Goal: Task Accomplishment & Management: Manage account settings

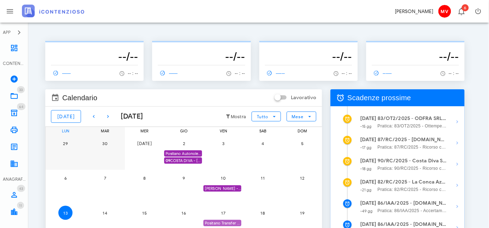
click at [226, 220] on div "Positano Transfer Coop. - SCADE 1^ istanza accertamento con adesione" at bounding box center [222, 223] width 38 height 7
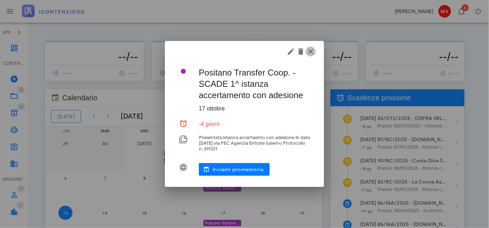
click at [309, 51] on icon "button" at bounding box center [310, 51] width 8 height 8
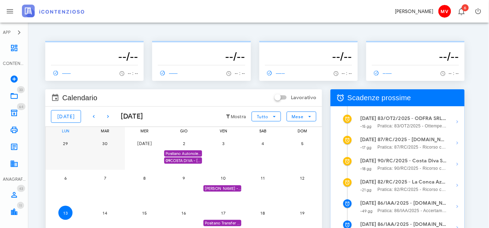
click at [219, 186] on div "[PERSON_NAME] - Comunicazione Schema d'atto notificato il [DATE] anno 2019" at bounding box center [222, 189] width 38 height 7
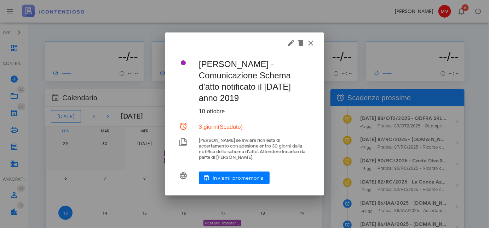
click at [219, 186] on div at bounding box center [244, 114] width 489 height 228
click at [291, 43] on icon "button" at bounding box center [291, 43] width 8 height 8
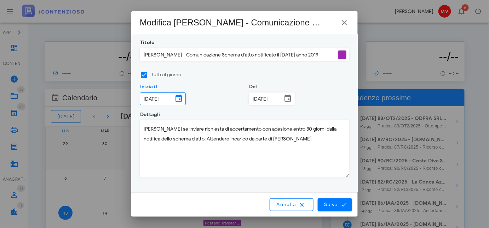
click at [159, 99] on input "10/10/2025" at bounding box center [156, 99] width 33 height 12
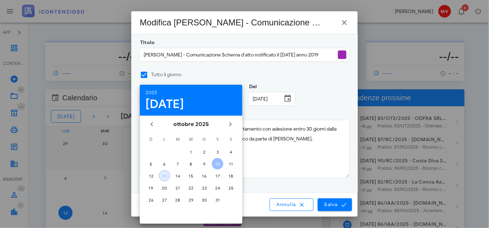
click at [163, 176] on div "13" at bounding box center [164, 176] width 11 height 5
type input "13/10/2025"
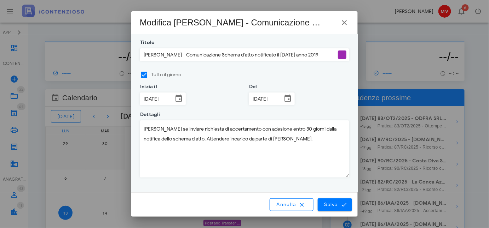
click at [268, 99] on input "10/10/2025" at bounding box center [265, 99] width 33 height 12
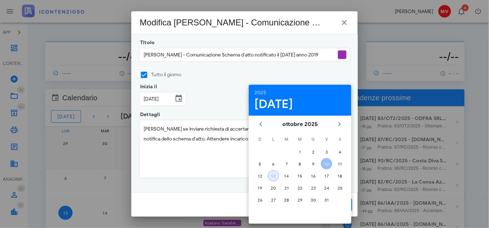
click at [272, 175] on div "13" at bounding box center [273, 176] width 11 height 5
type input "13/10/2025"
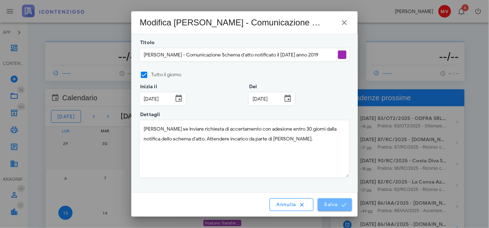
click at [335, 207] on span "Salva" at bounding box center [335, 205] width 22 height 6
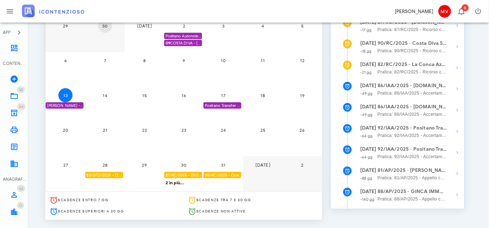
scroll to position [128, 0]
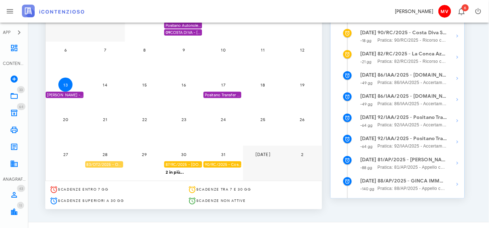
click at [112, 163] on div "83/OT2/2025 - ODFRA SRL - Depositare i documenti processuali" at bounding box center [104, 165] width 38 height 7
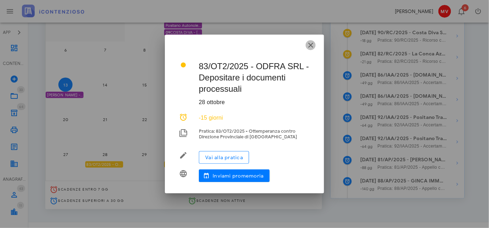
click at [311, 44] on icon "button" at bounding box center [310, 45] width 8 height 8
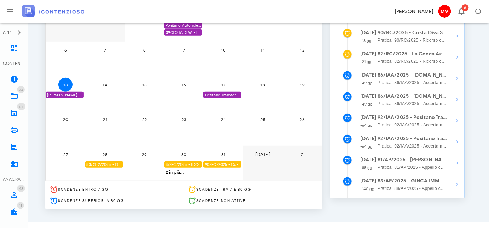
click at [106, 164] on div "83/OT2/2025 - ODFRA SRL - Depositare i documenti processuali" at bounding box center [104, 165] width 38 height 7
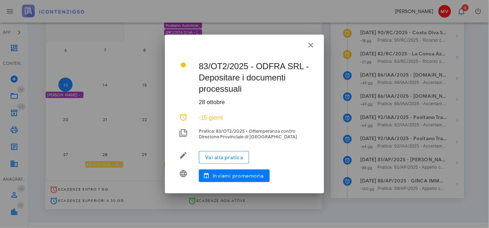
click at [106, 164] on div at bounding box center [244, 114] width 489 height 228
click at [309, 45] on icon "button" at bounding box center [310, 45] width 8 height 8
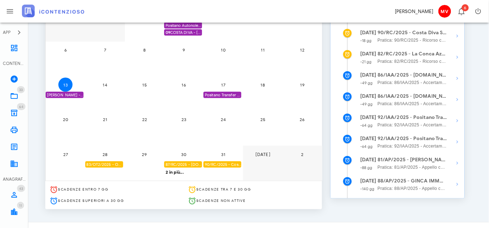
click at [187, 165] on div "87/RC/2025 - [DOMAIN_NAME] BUILDINGS & SERVICES SRL - Inviare Ricorso" at bounding box center [183, 165] width 38 height 7
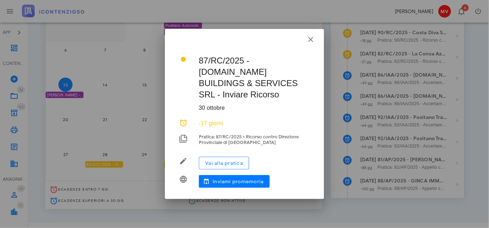
click at [335, 133] on div at bounding box center [244, 114] width 489 height 228
click at [309, 44] on icon "button" at bounding box center [310, 39] width 8 height 8
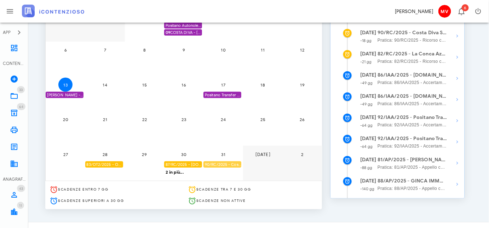
click at [220, 164] on div "90/RC/2025 - Costa Diva Srls - Inviare Ricorso" at bounding box center [222, 165] width 38 height 7
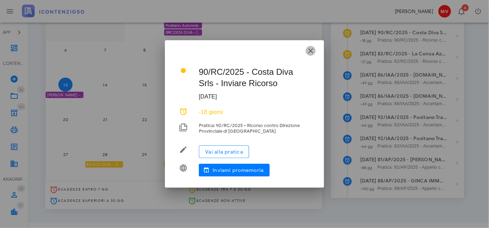
click at [311, 51] on icon "button" at bounding box center [310, 51] width 8 height 8
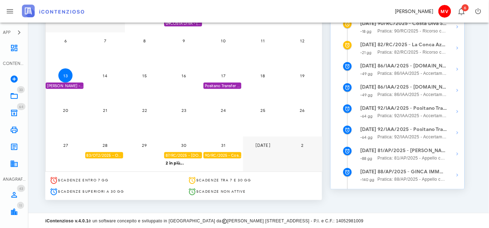
scroll to position [138, 0]
